Goal: Task Accomplishment & Management: Manage account settings

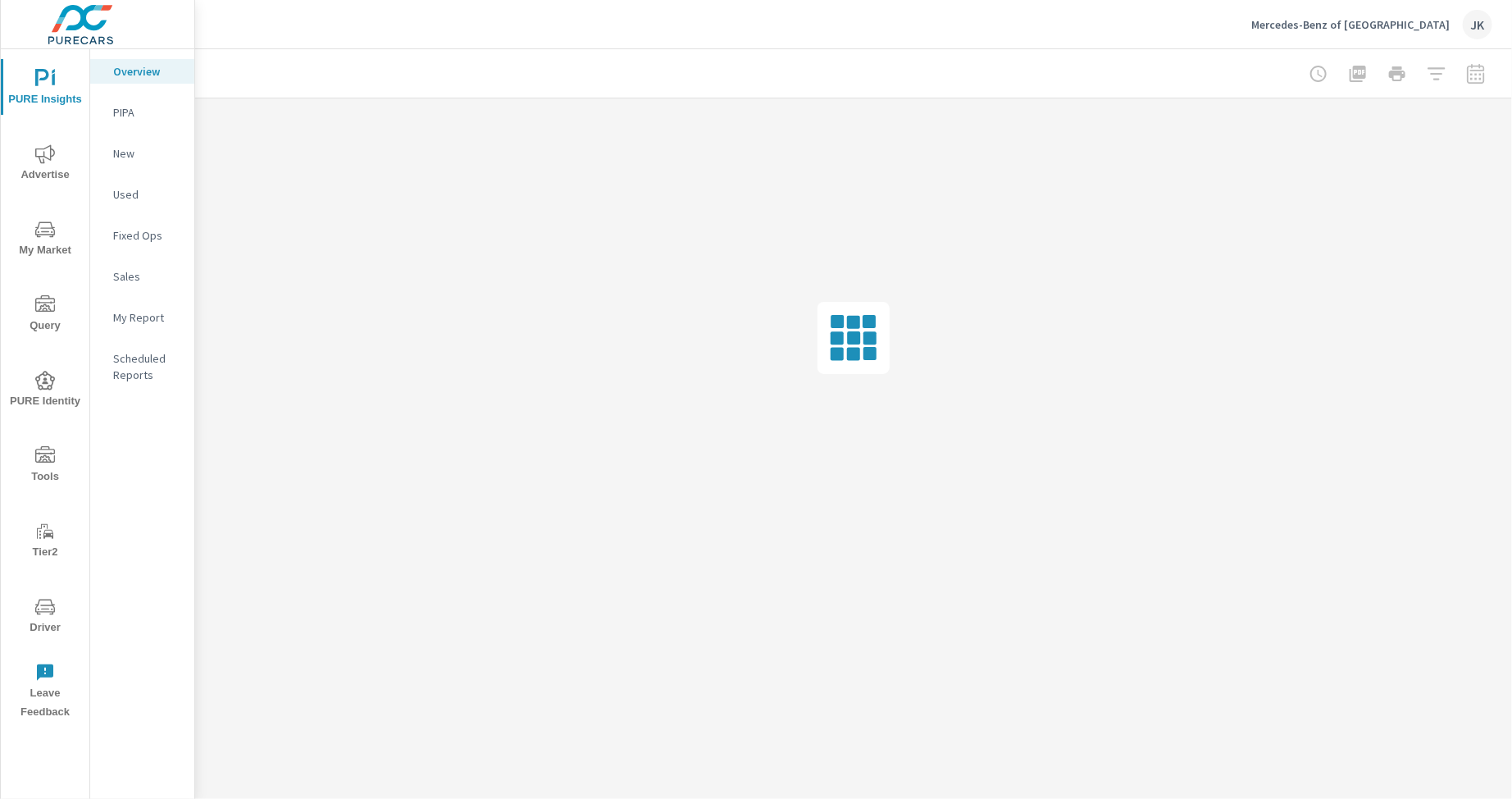
click at [33, 424] on div "PURE Insights Advertise My Market Query PURE Identity Tools Tier2 Driver Leave …" at bounding box center [45, 388] width 88 height 679
click at [47, 474] on span "Tools" at bounding box center [45, 466] width 79 height 40
click at [144, 110] on p "Onsite Offers" at bounding box center [147, 112] width 68 height 16
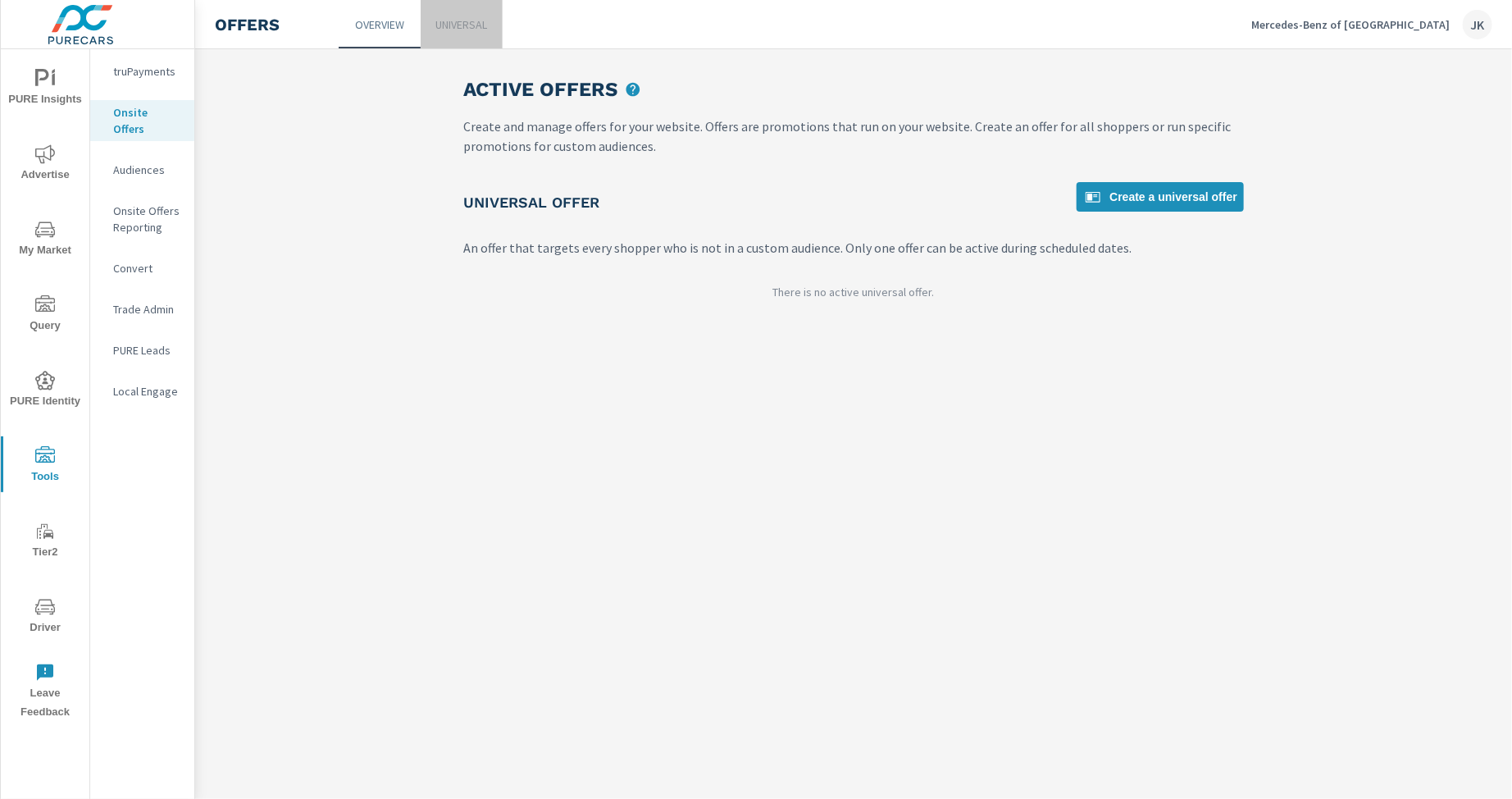
click at [458, 21] on p "Universal" at bounding box center [462, 24] width 51 height 16
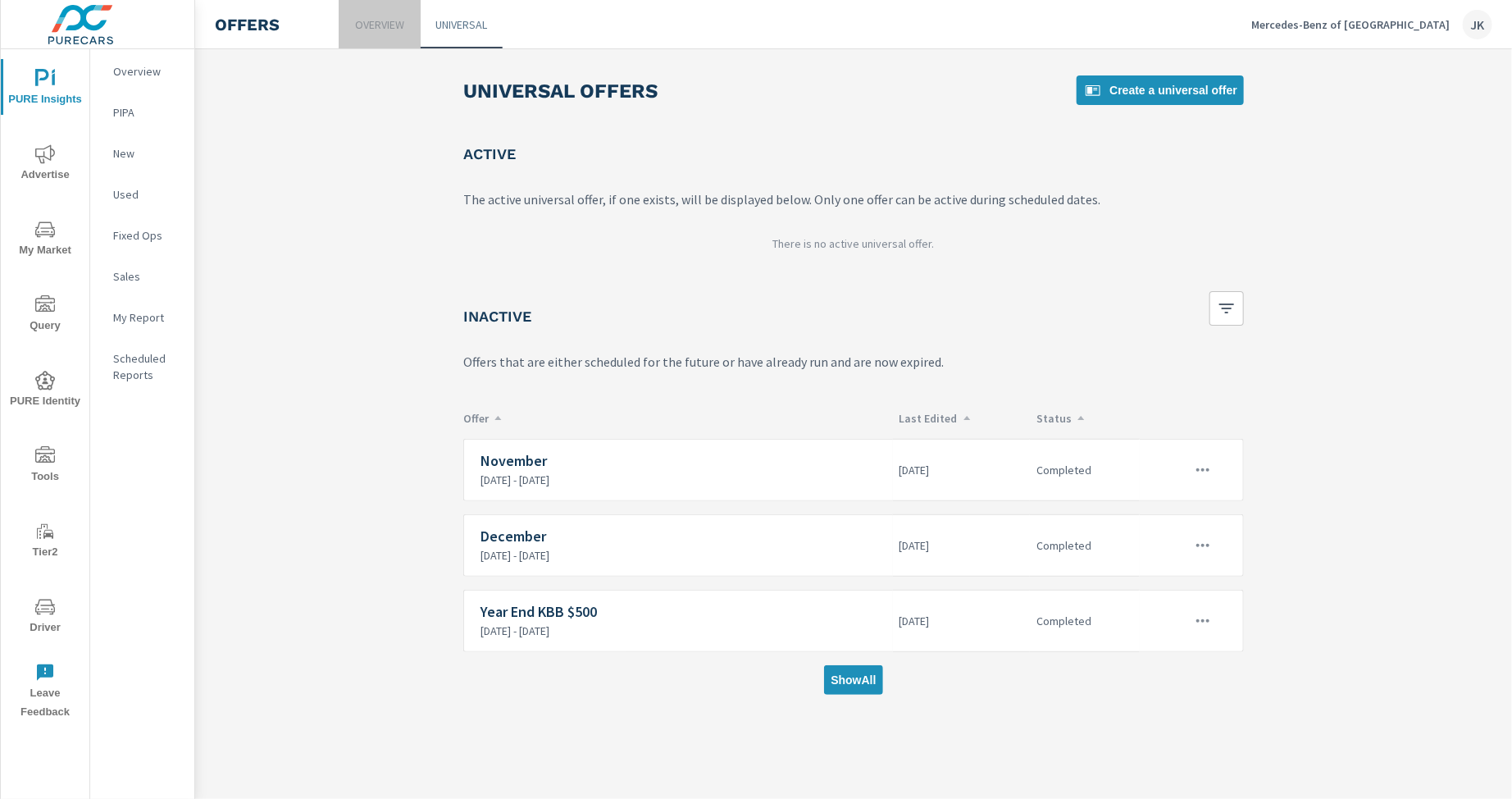
click at [381, 24] on p "Overview" at bounding box center [379, 24] width 49 height 16
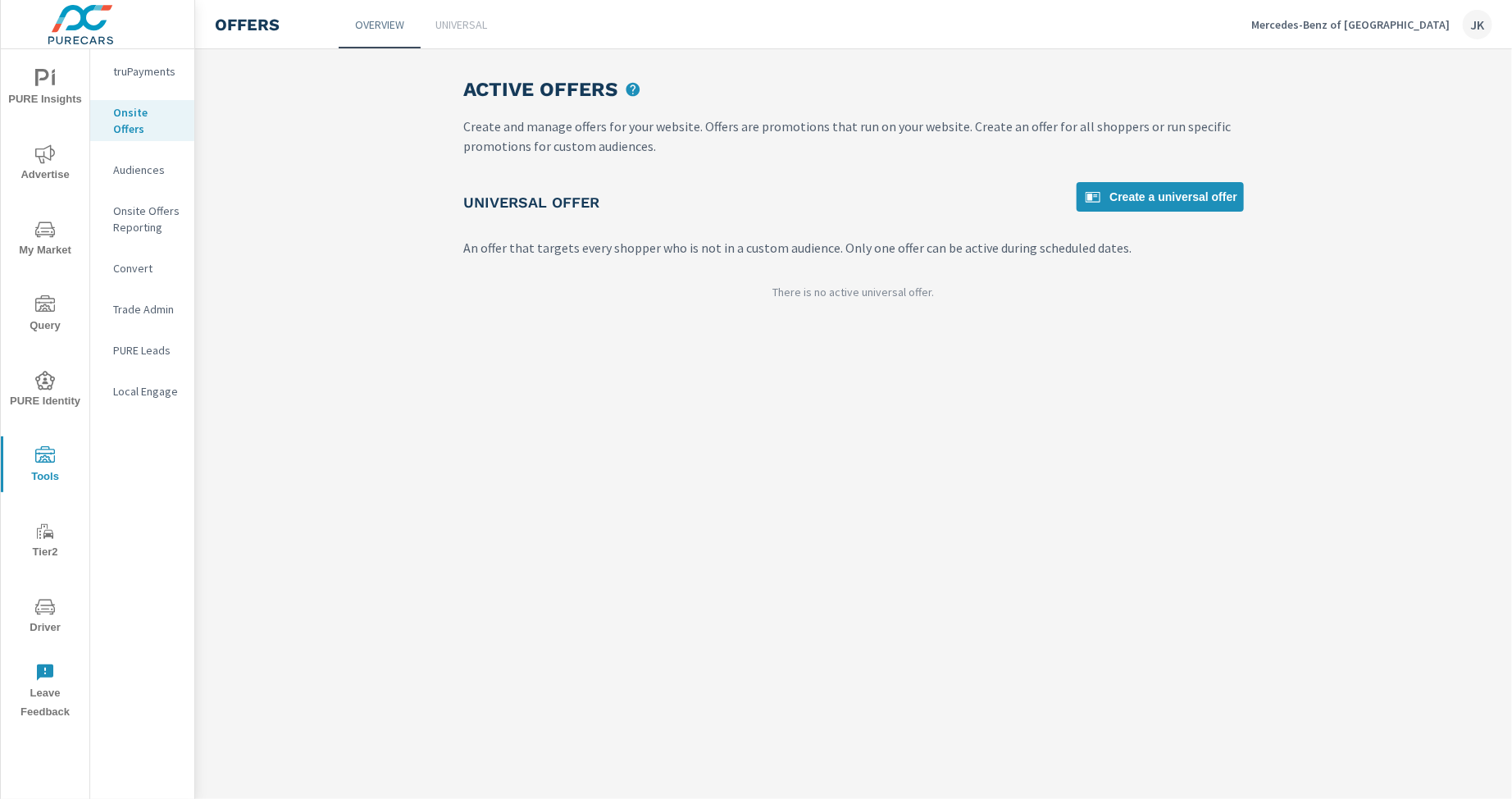
click at [140, 203] on p "Onsite Offers Reporting" at bounding box center [147, 219] width 68 height 33
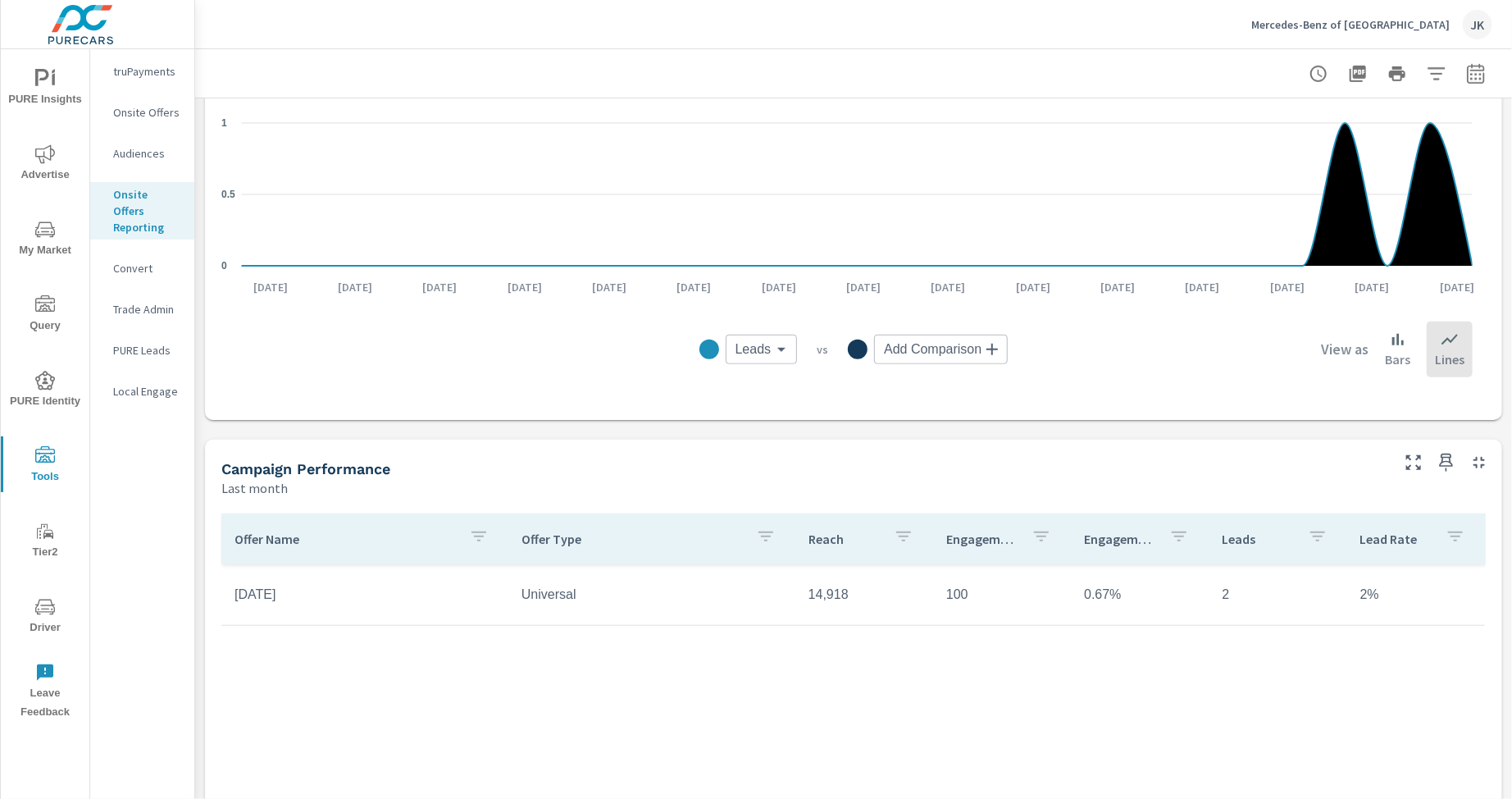
scroll to position [510, 0]
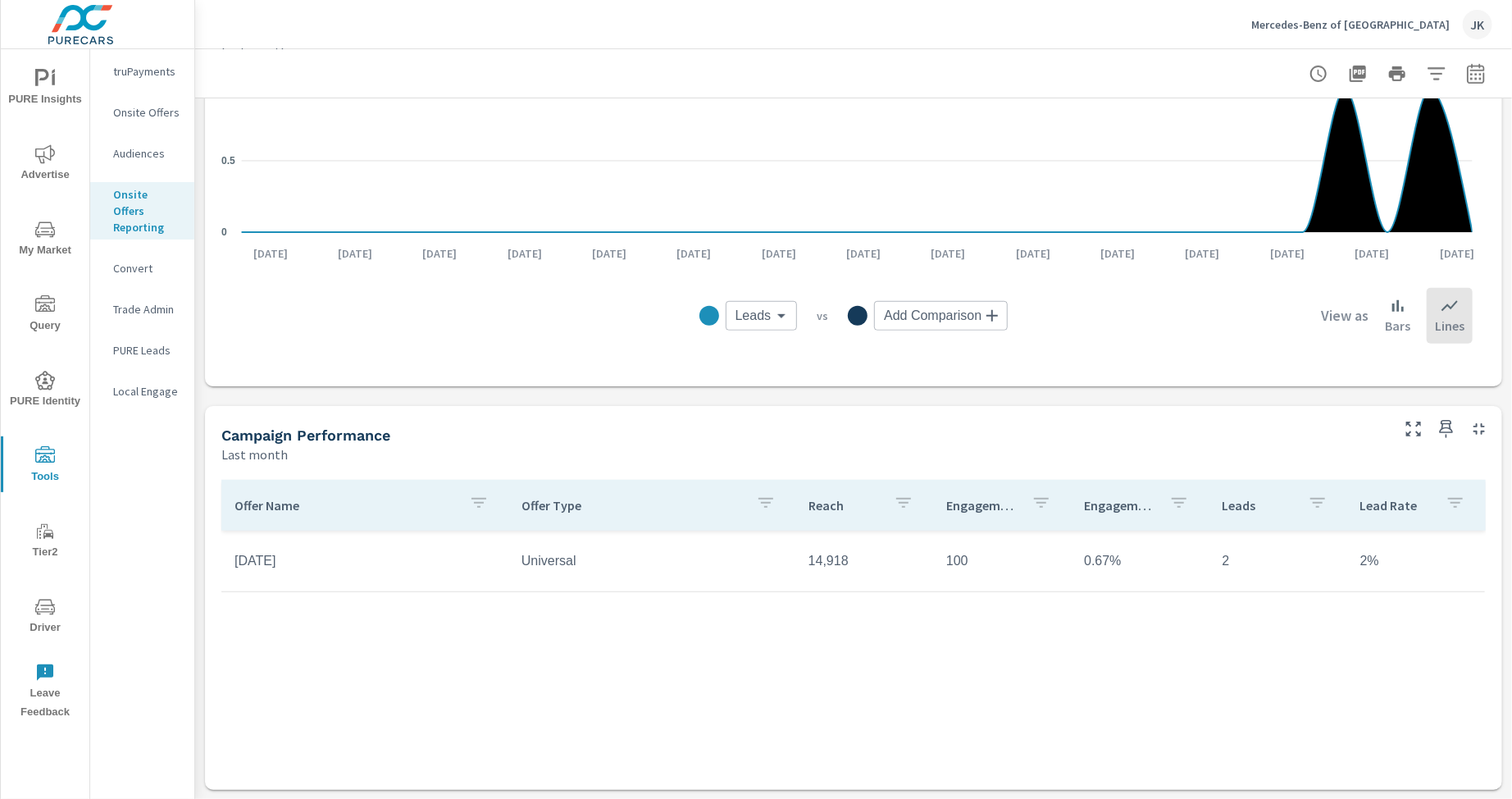
click at [677, 708] on div "Offer Name Offer Type Reach Engagements Engagement Rate Leads Lead Rate [DATE] …" at bounding box center [854, 614] width 1265 height 269
click at [341, 573] on td "[DATE]" at bounding box center [365, 561] width 287 height 41
click at [860, 558] on td "14,918" at bounding box center [864, 561] width 138 height 41
click at [829, 555] on td "14,918" at bounding box center [864, 561] width 138 height 41
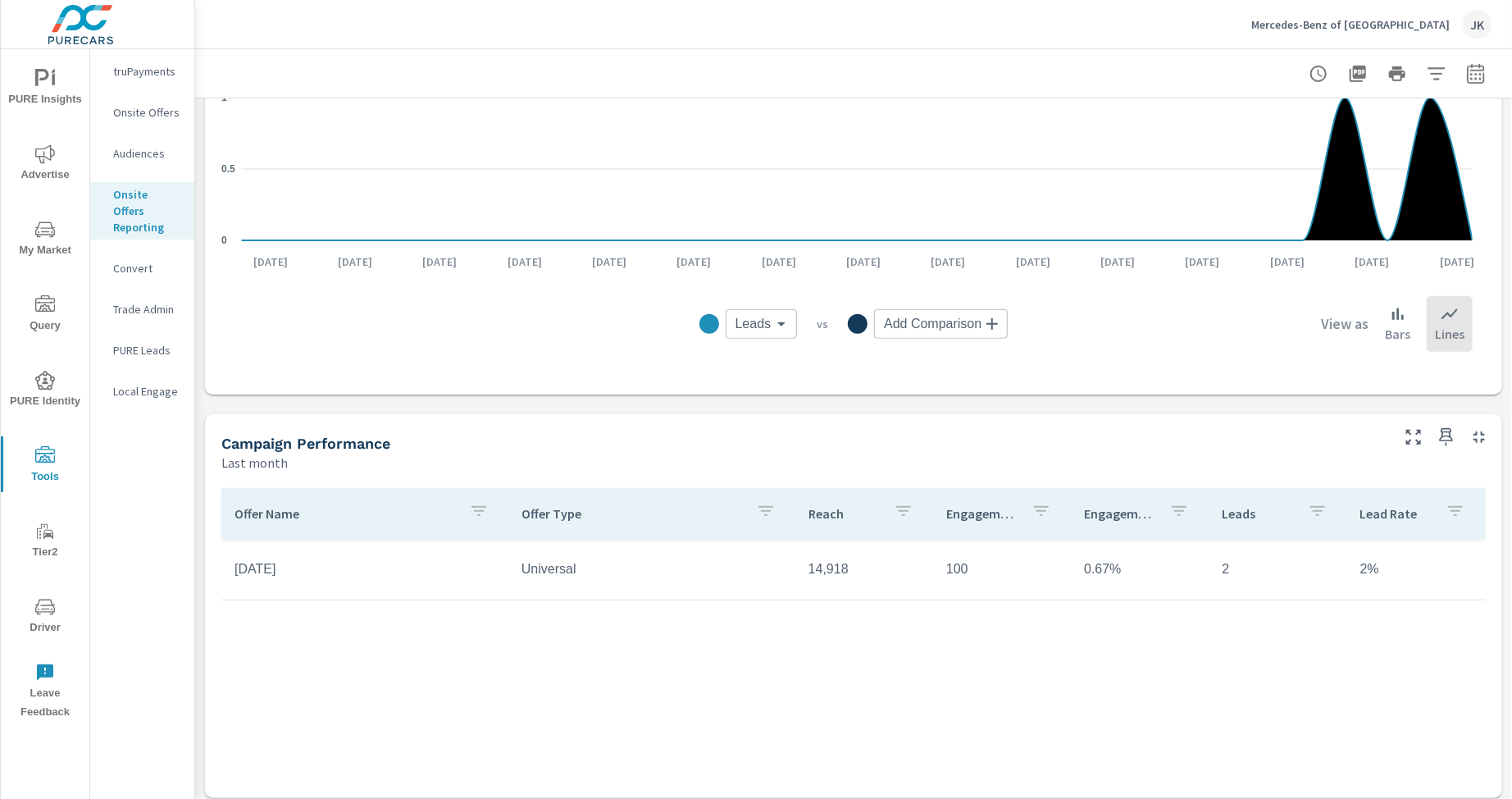
scroll to position [502, 0]
drag, startPoint x: 1491, startPoint y: 579, endPoint x: 1478, endPoint y: 583, distance: 13.6
click at [1491, 579] on div "Reach Last month 14,918 Engagements Last month 100 Leads Last month 2 Closed Ve…" at bounding box center [854, 202] width 1317 height 1211
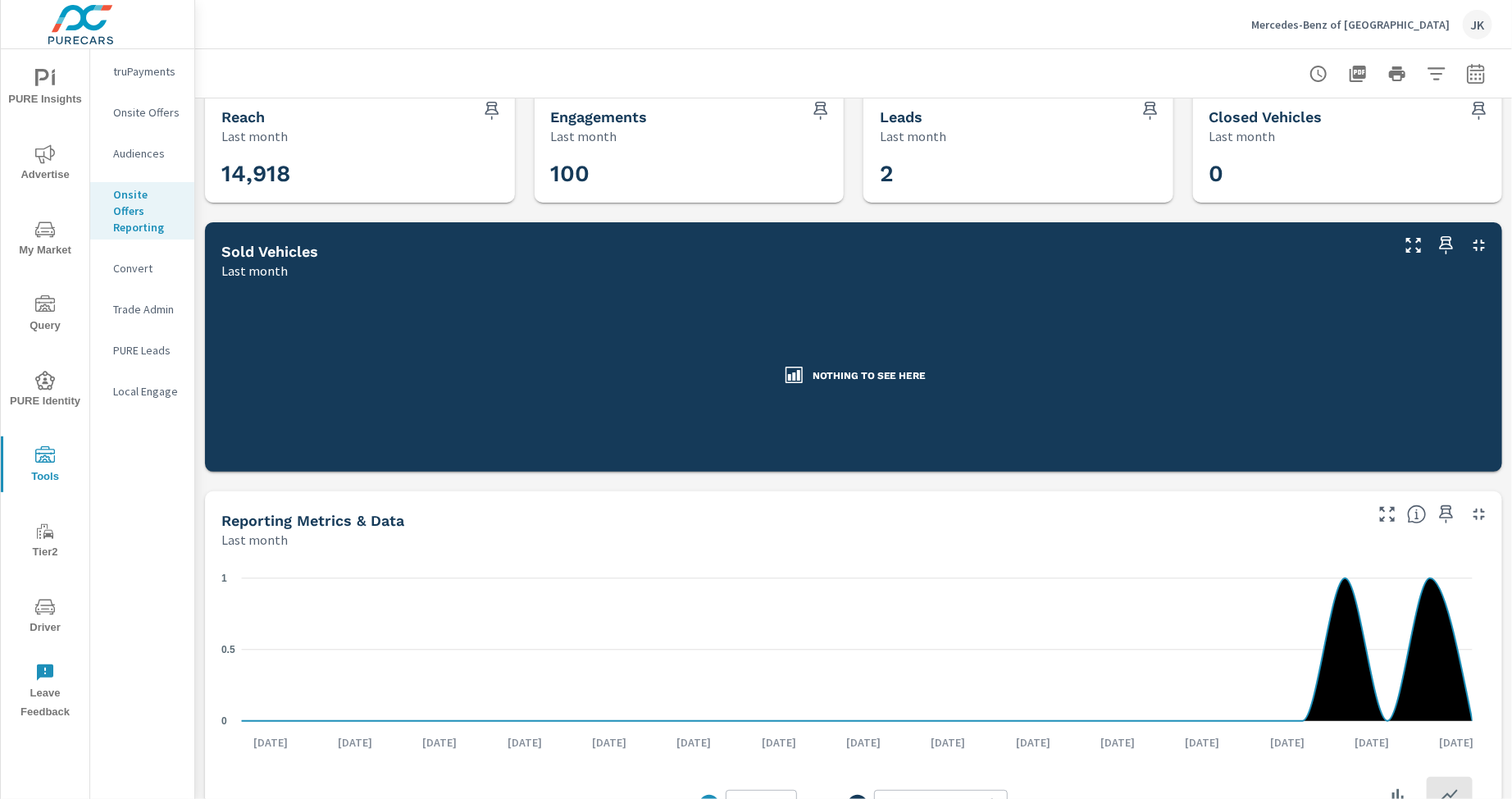
scroll to position [0, 0]
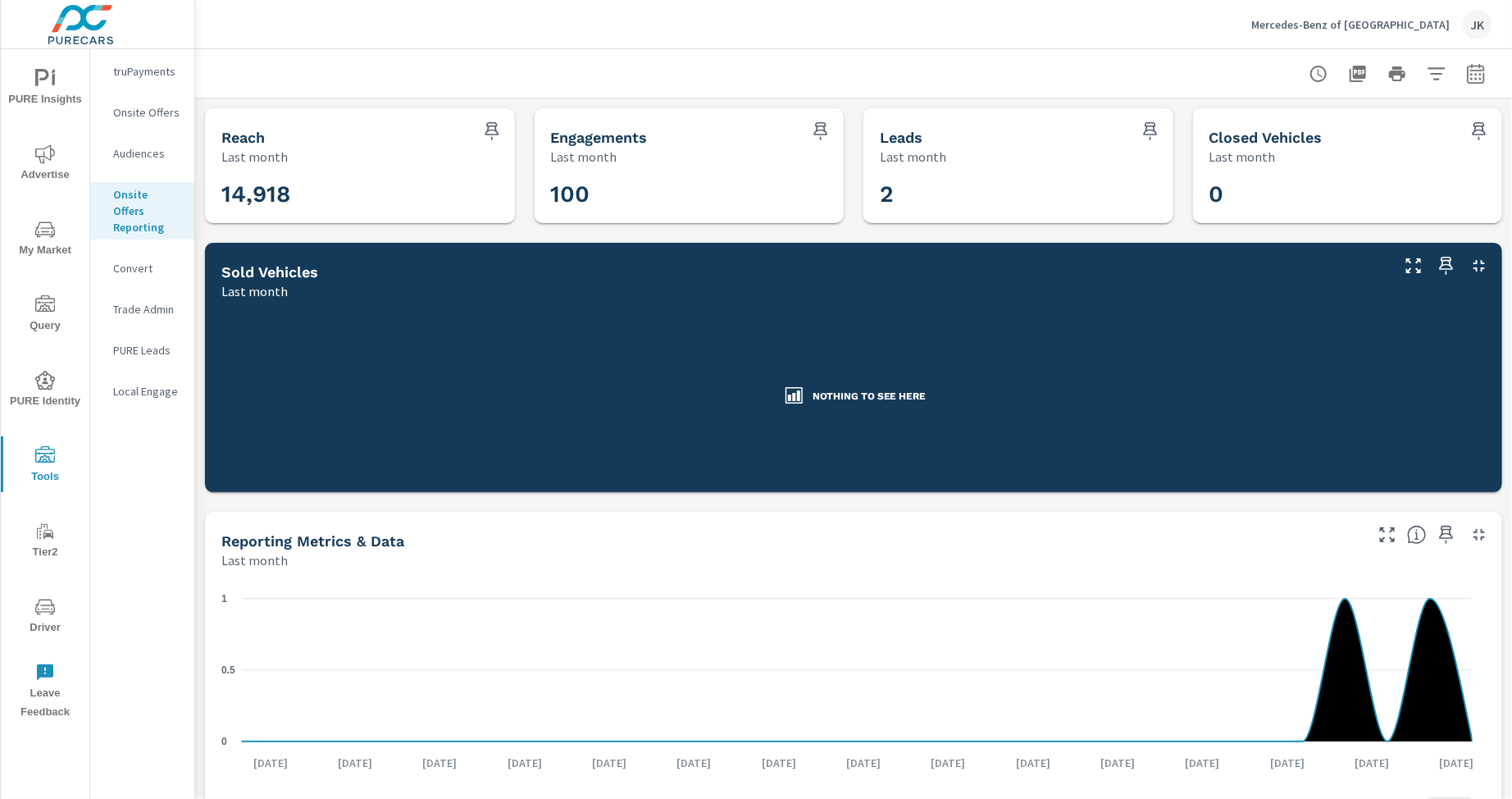
click at [813, 45] on div "Mercedes-Benz of Manchester JK" at bounding box center [854, 24] width 1277 height 49
click at [156, 107] on p "Onsite Offers" at bounding box center [147, 112] width 68 height 16
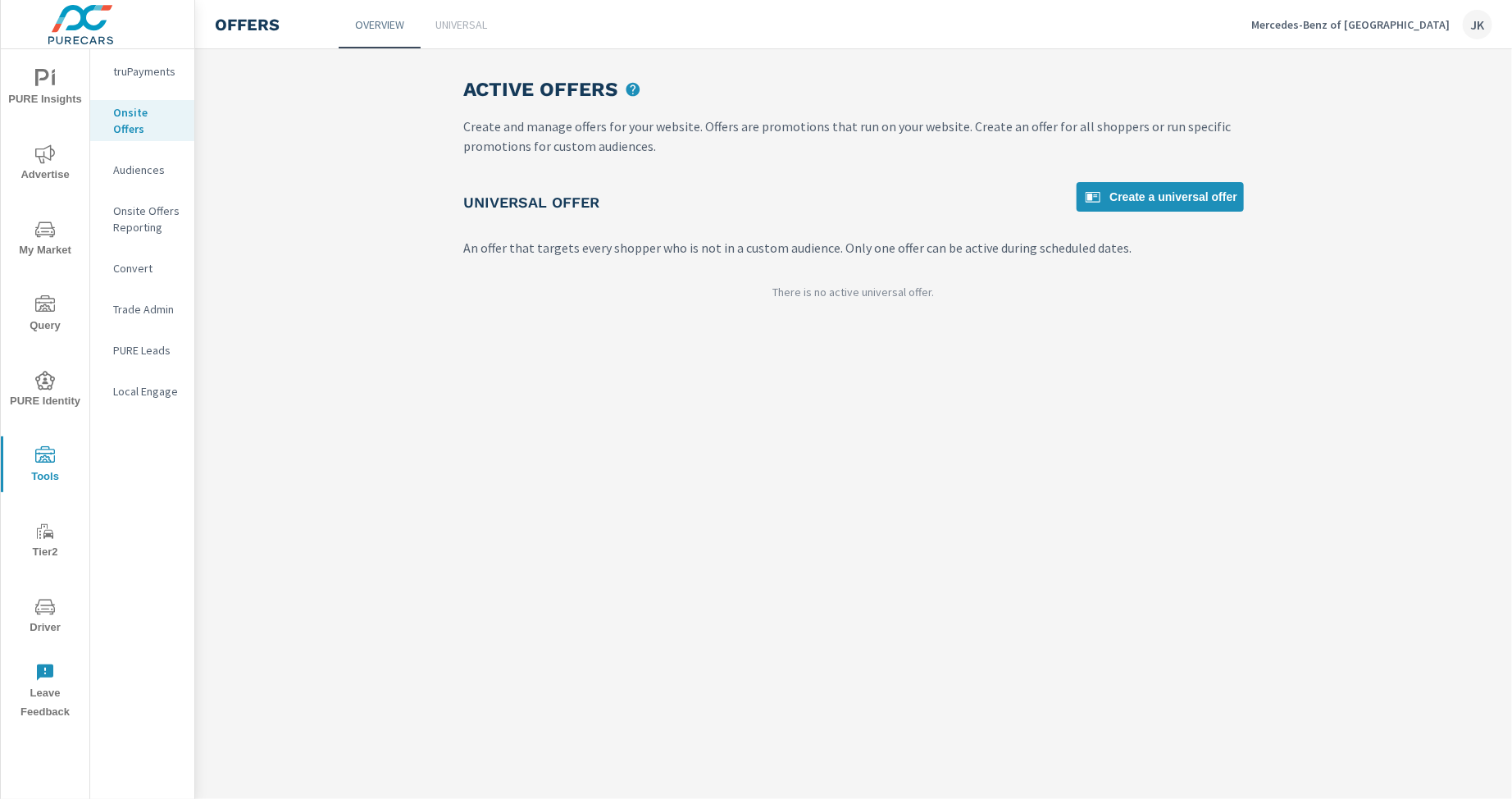
click at [457, 27] on p "Universal" at bounding box center [462, 24] width 51 height 16
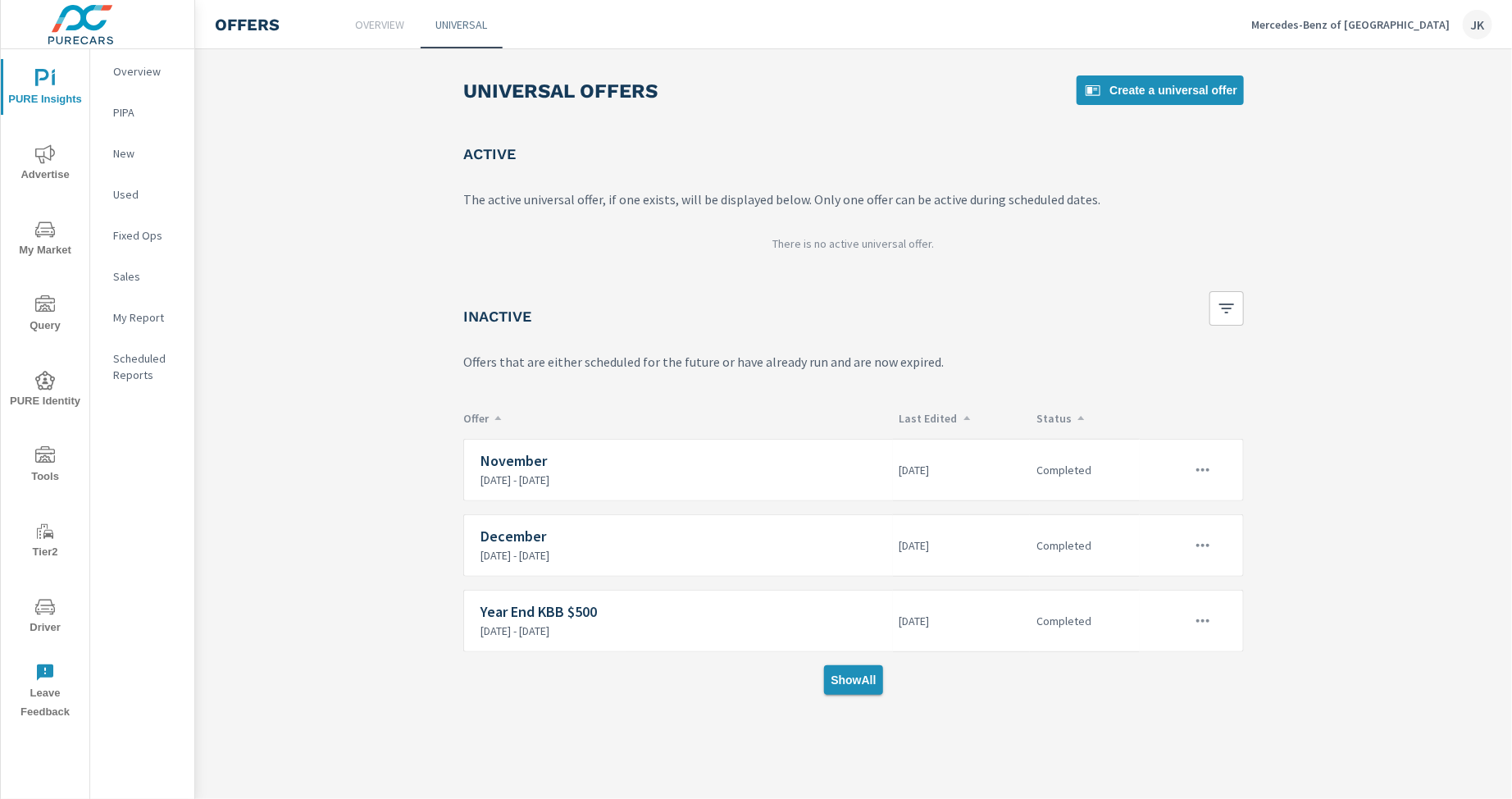
click at [840, 680] on span "Show All" at bounding box center [853, 679] width 45 height 15
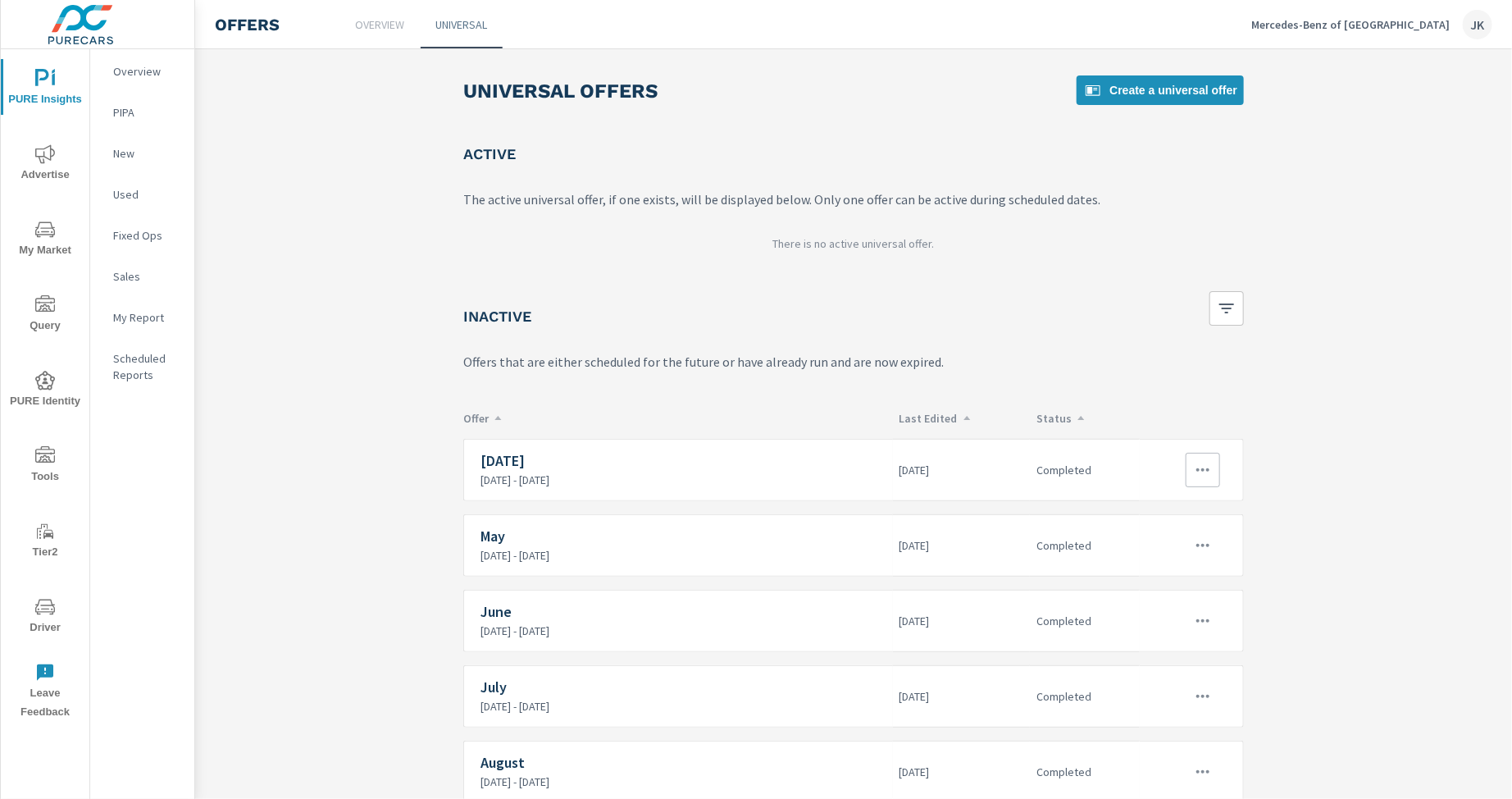
click at [664, 480] on p "[DATE] - [DATE]" at bounding box center [683, 480] width 406 height 15
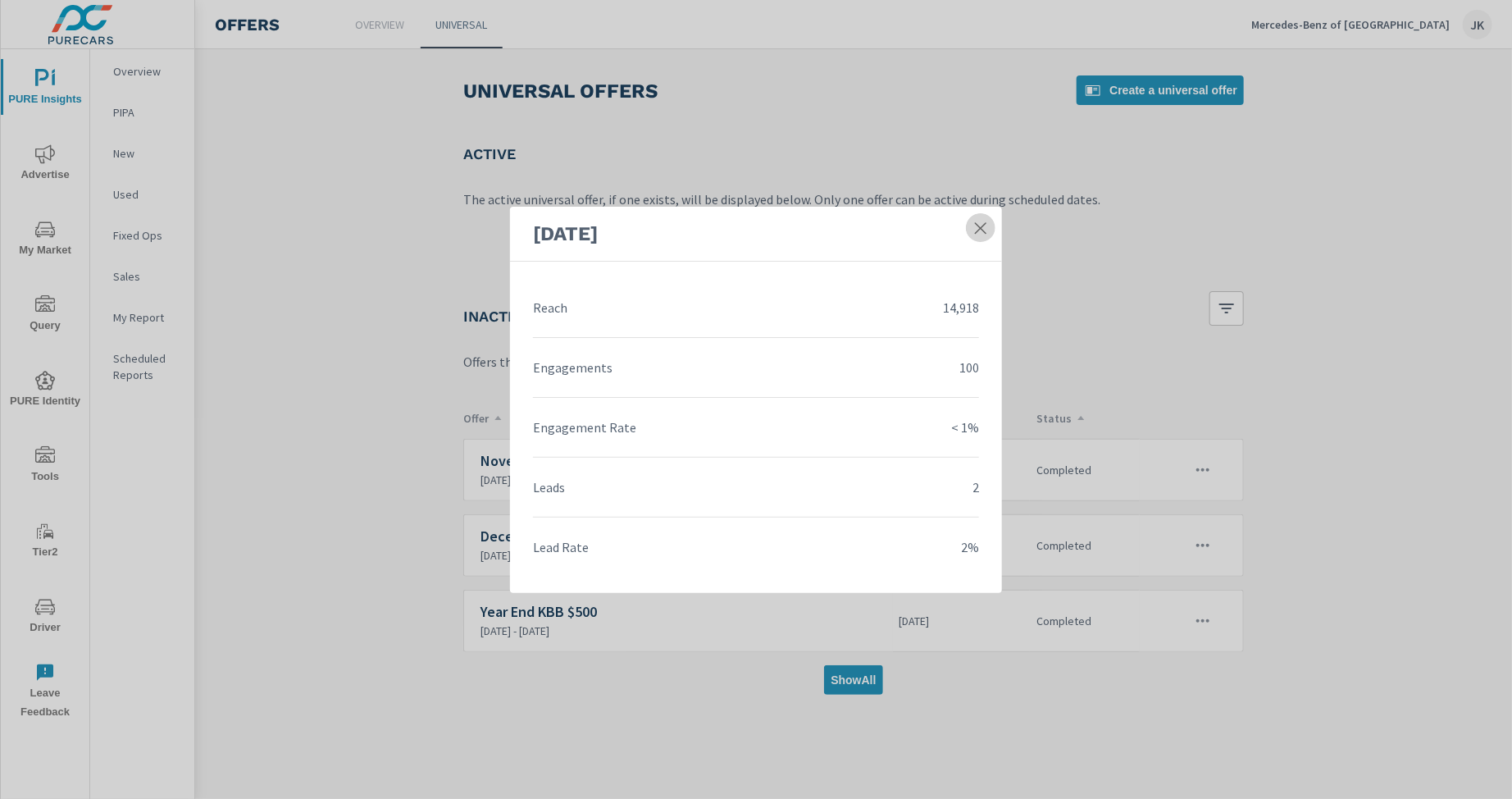
click at [983, 222] on icon at bounding box center [980, 228] width 16 height 16
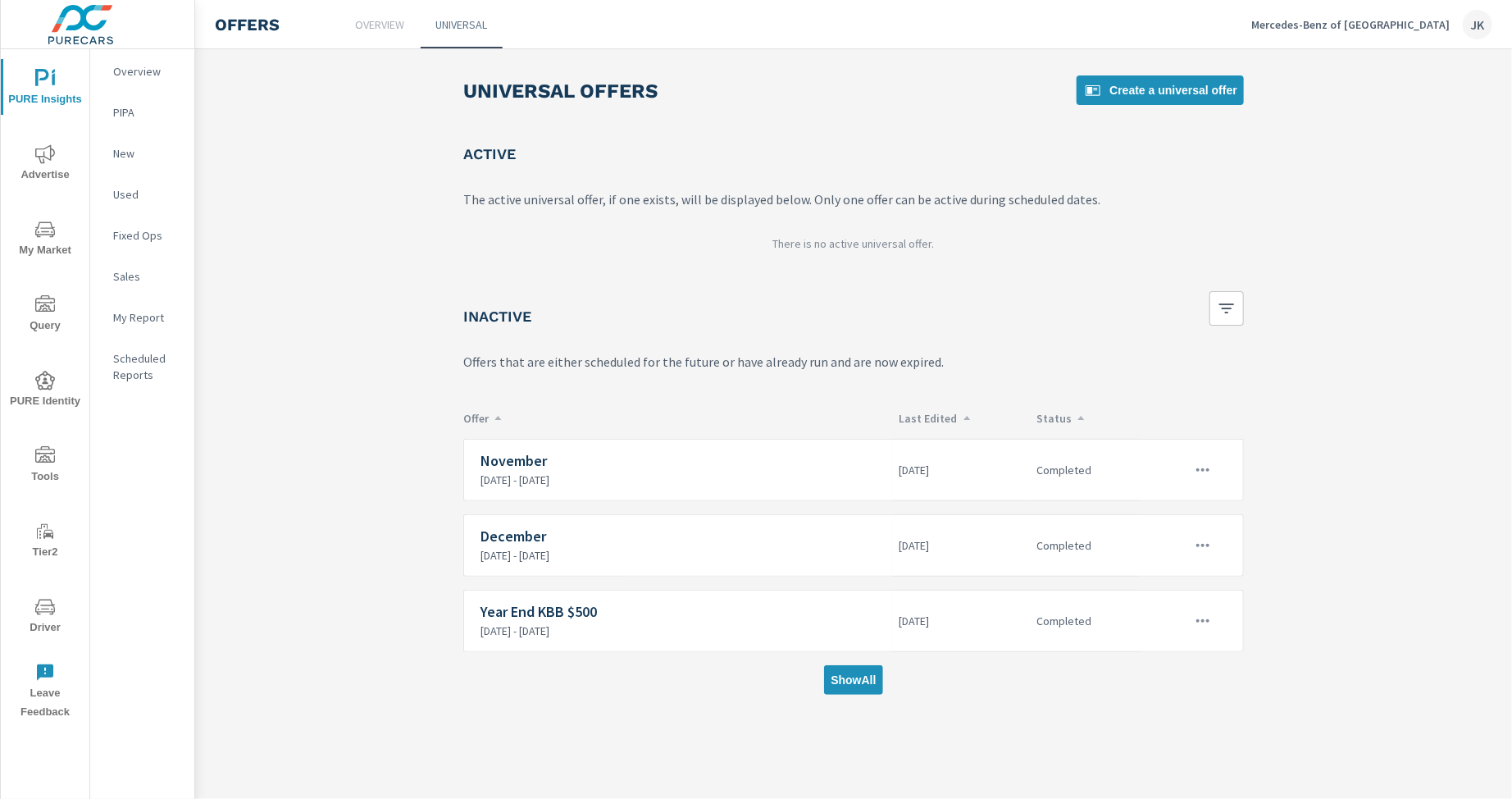
click at [381, 437] on main "Universal Offers Create a universal offer Active The active universal offer, if…" at bounding box center [854, 378] width 1317 height 659
click at [1365, 223] on main "Universal Offers Create a universal offer Active The active universal offer, if…" at bounding box center [854, 378] width 1317 height 659
click at [1475, 27] on div "JK" at bounding box center [1478, 24] width 29 height 29
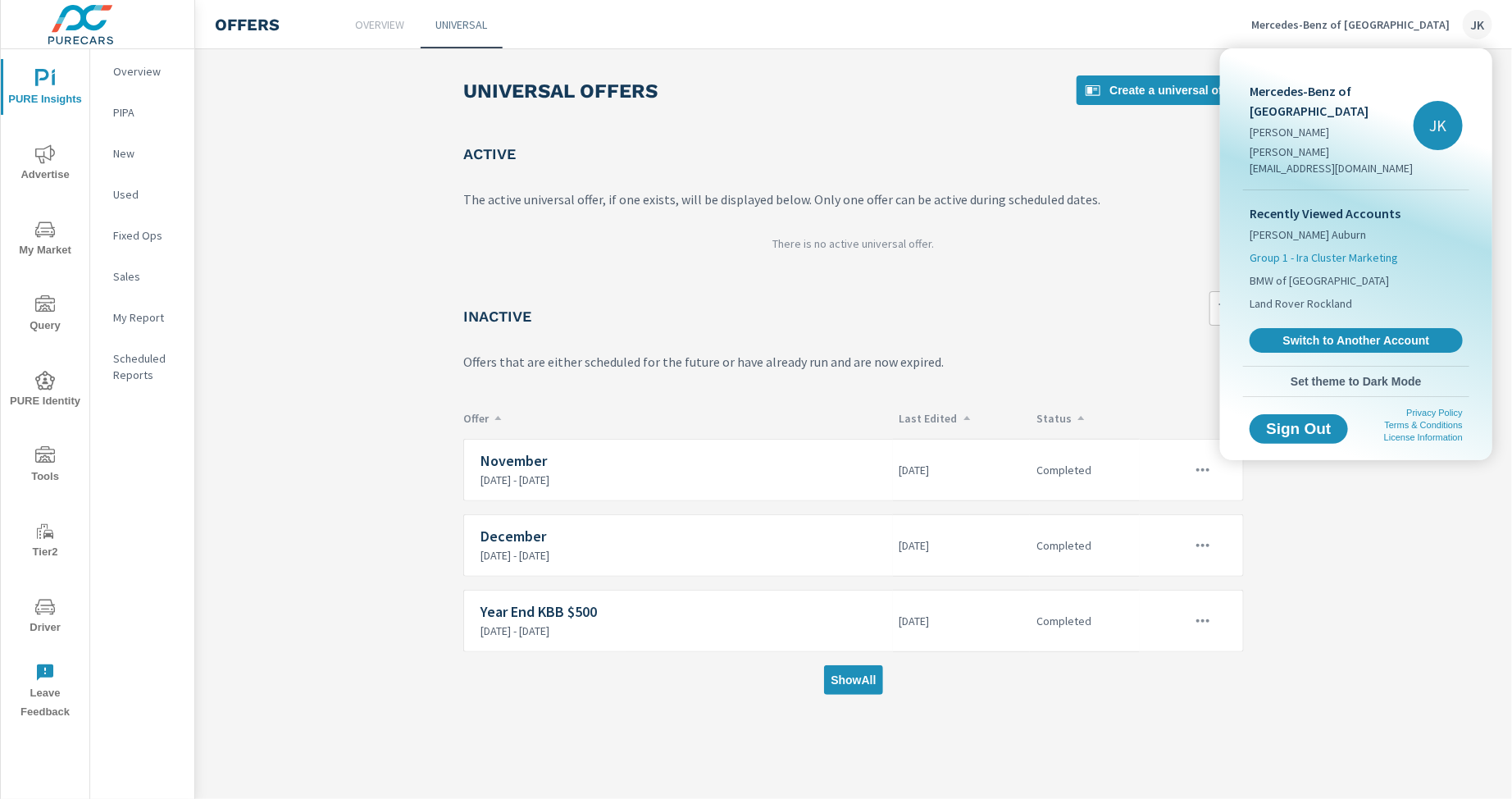
click at [1345, 246] on li "Group 1 - Ira Cluster Marketing" at bounding box center [1356, 257] width 213 height 23
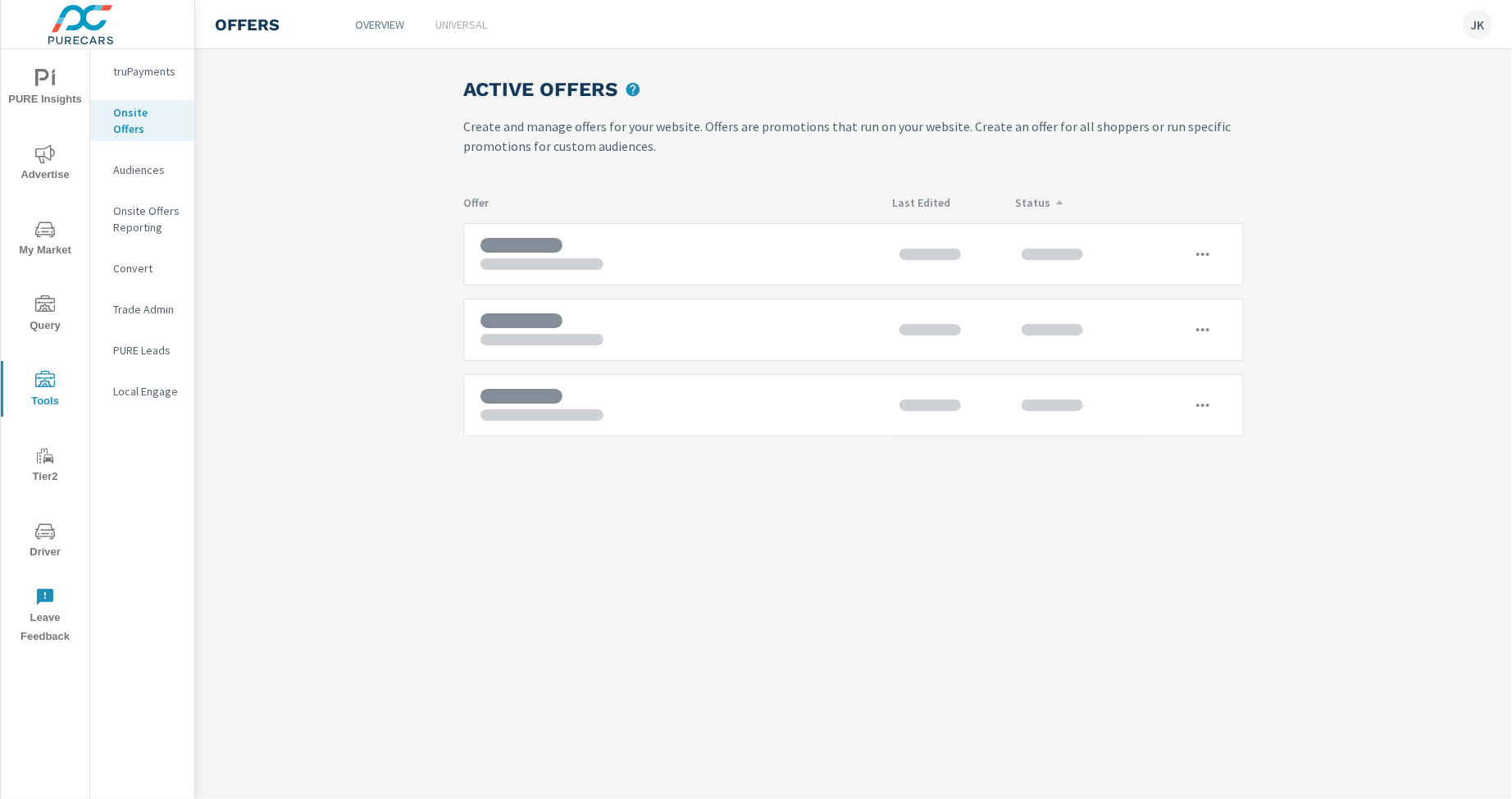
click at [1341, 238] on main "Active Offers Create and manage offers for your website. Offers are promotions …" at bounding box center [854, 262] width 1317 height 426
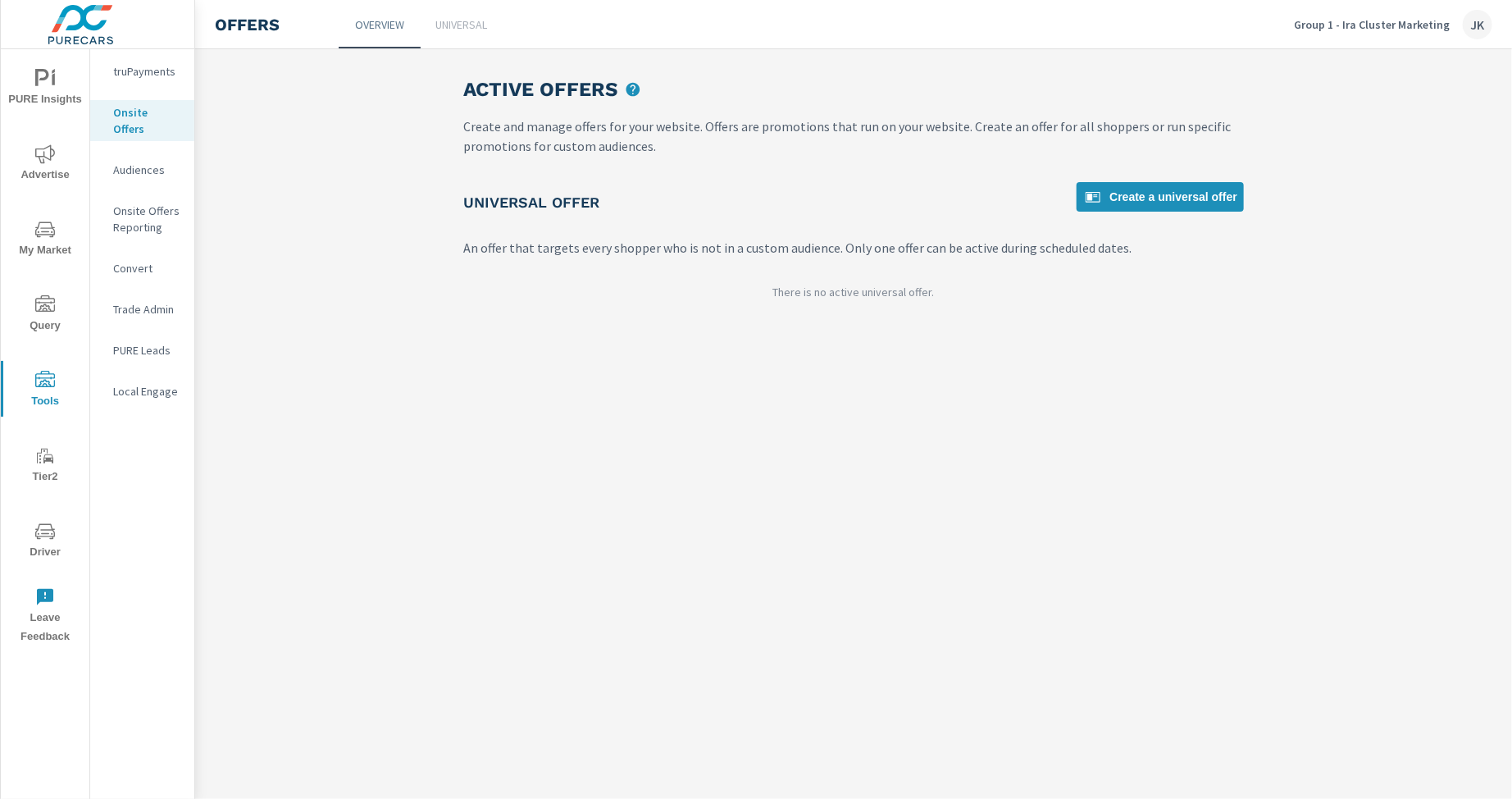
click at [33, 536] on span "Driver" at bounding box center [45, 541] width 79 height 40
